Goal: Transaction & Acquisition: Obtain resource

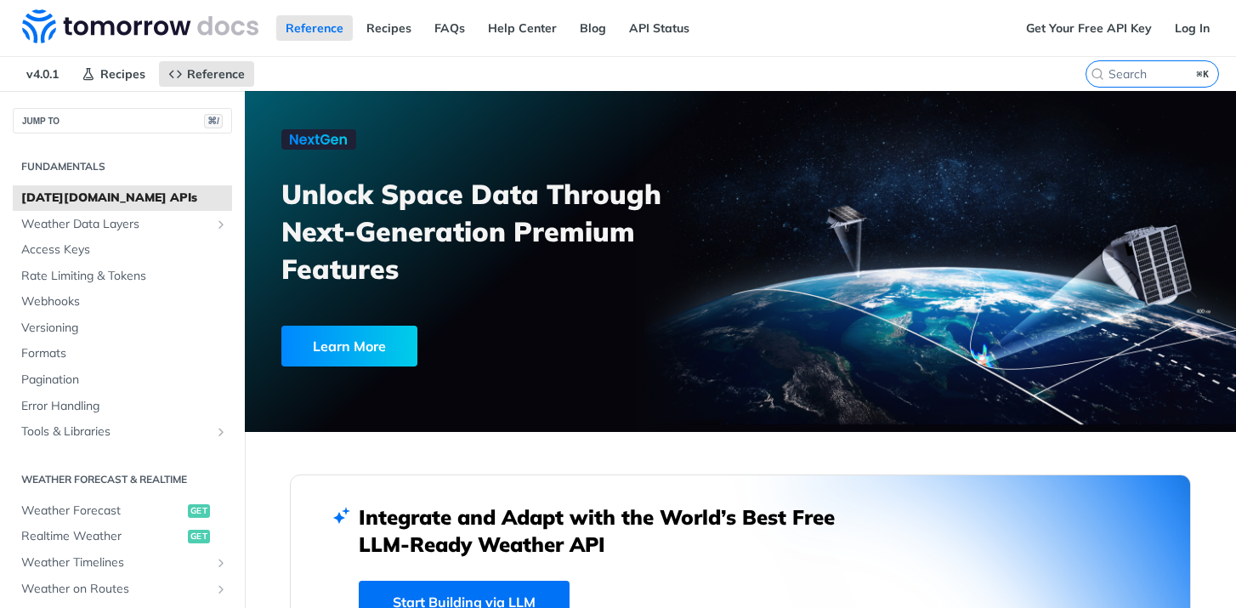
scroll to position [2802, 0]
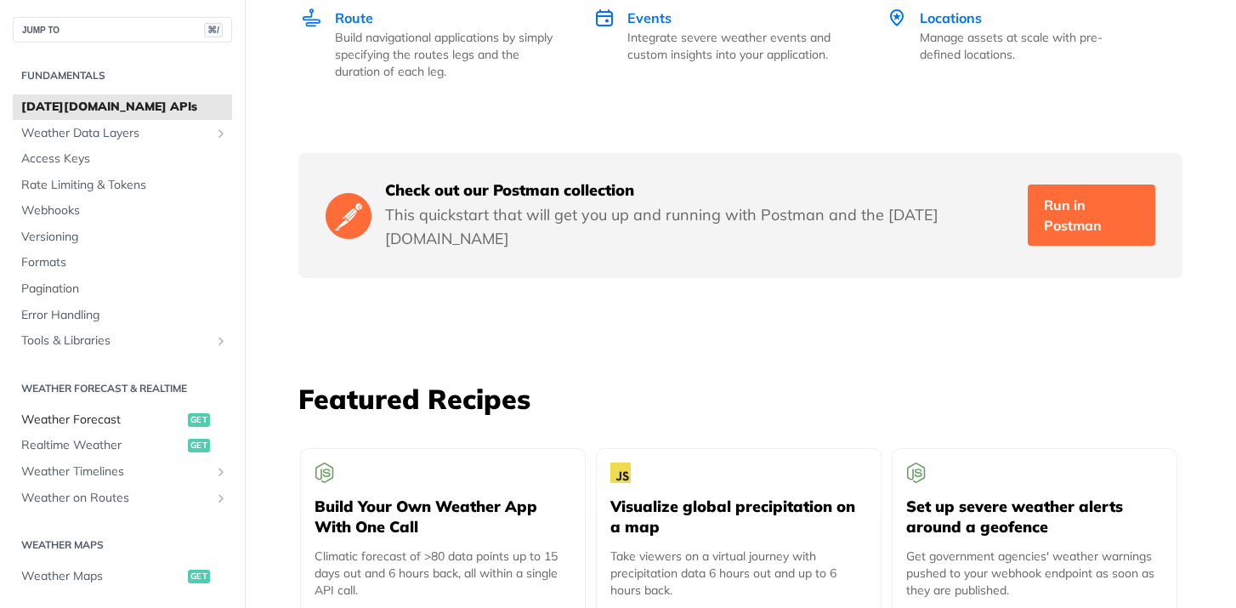
click at [87, 419] on span "Weather Forecast" at bounding box center [102, 419] width 162 height 17
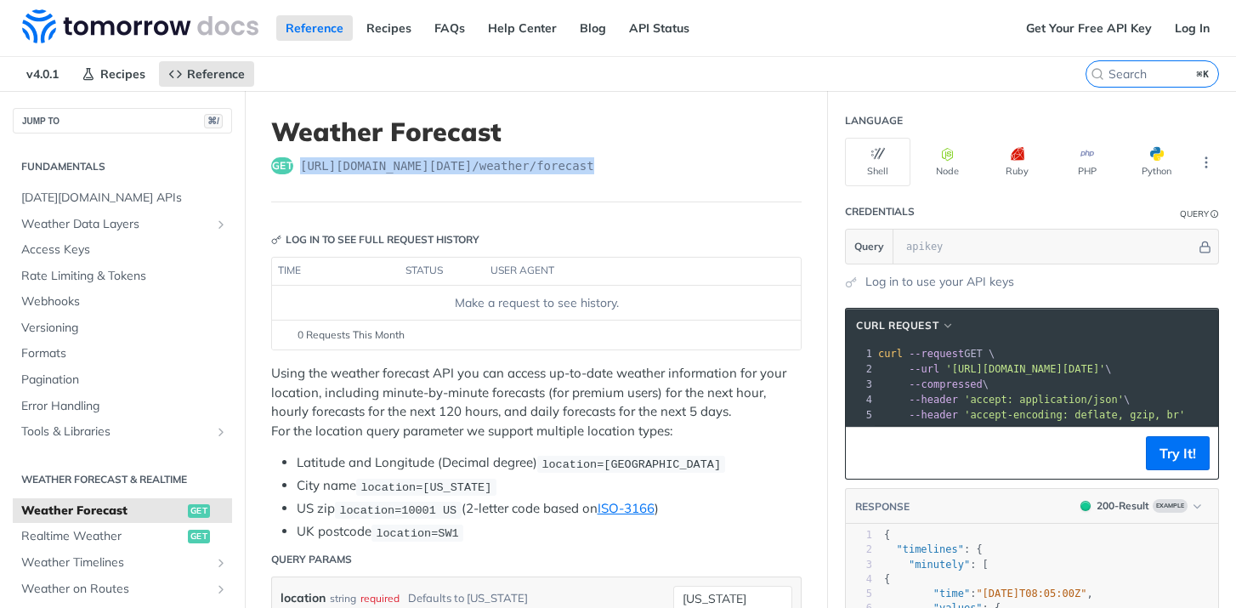
drag, startPoint x: 612, startPoint y: 163, endPoint x: 301, endPoint y: 163, distance: 311.2
click at [301, 163] on div "get [URL][DOMAIN_NAME][DATE] /weather/forecast" at bounding box center [536, 165] width 531 height 17
copy span "[URL][DOMAIN_NAME][DATE] /weather/forecast"
click at [1080, 25] on link "Get Your Free API Key" at bounding box center [1089, 28] width 145 height 26
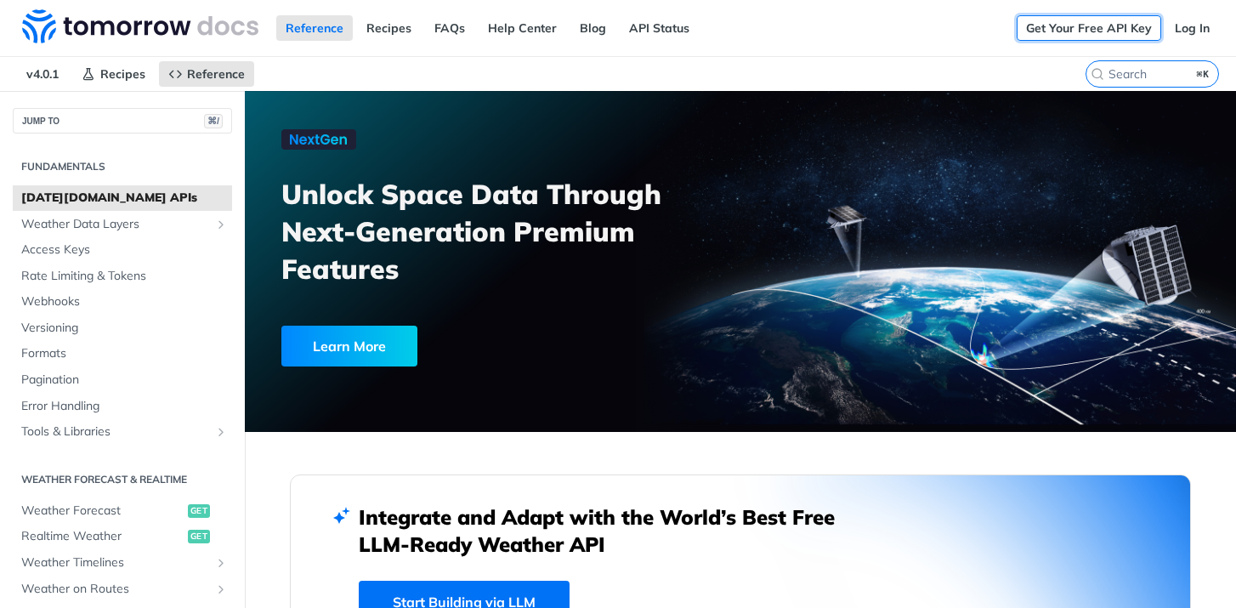
click at [1077, 21] on link "Get Your Free API Key" at bounding box center [1089, 28] width 145 height 26
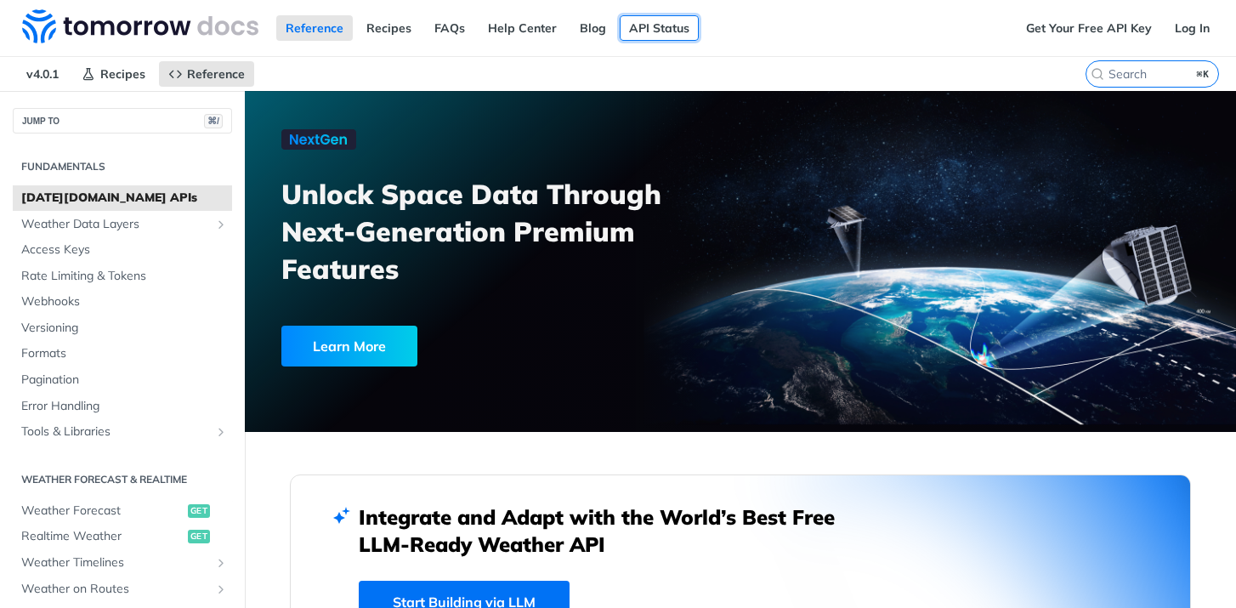
click at [662, 27] on link "API Status" at bounding box center [659, 28] width 79 height 26
click at [1184, 29] on link "Log In" at bounding box center [1193, 28] width 54 height 26
click at [1074, 43] on div "Get Your Free API Key Log In" at bounding box center [1126, 28] width 219 height 56
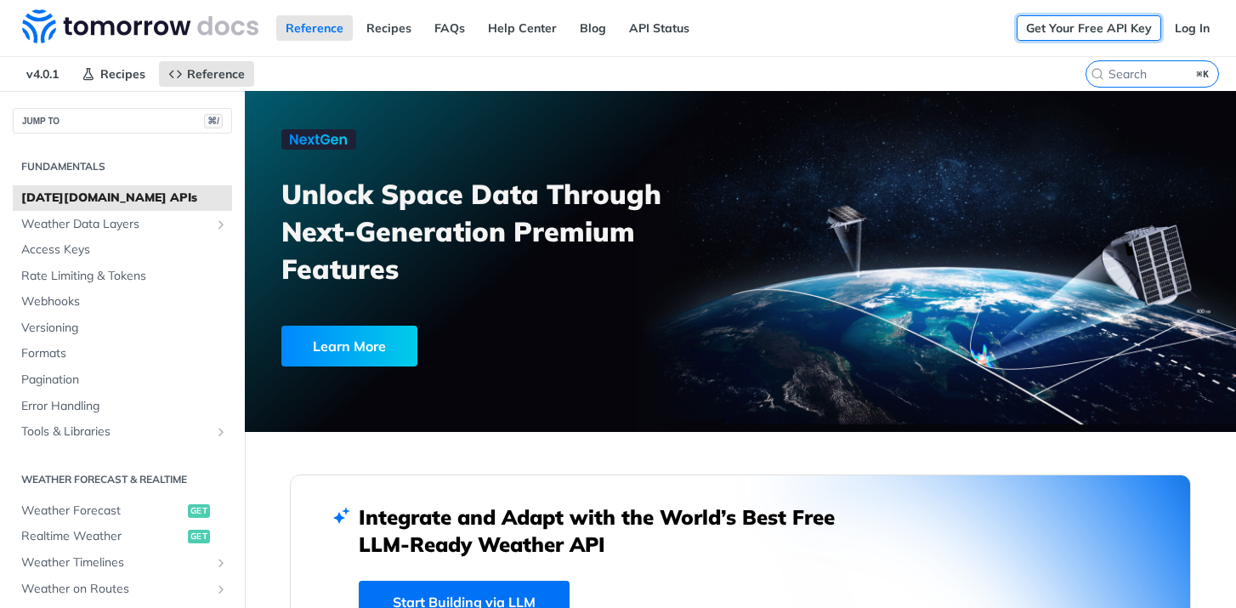
click at [1075, 25] on link "Get Your Free API Key" at bounding box center [1089, 28] width 145 height 26
